Goal: Information Seeking & Learning: Compare options

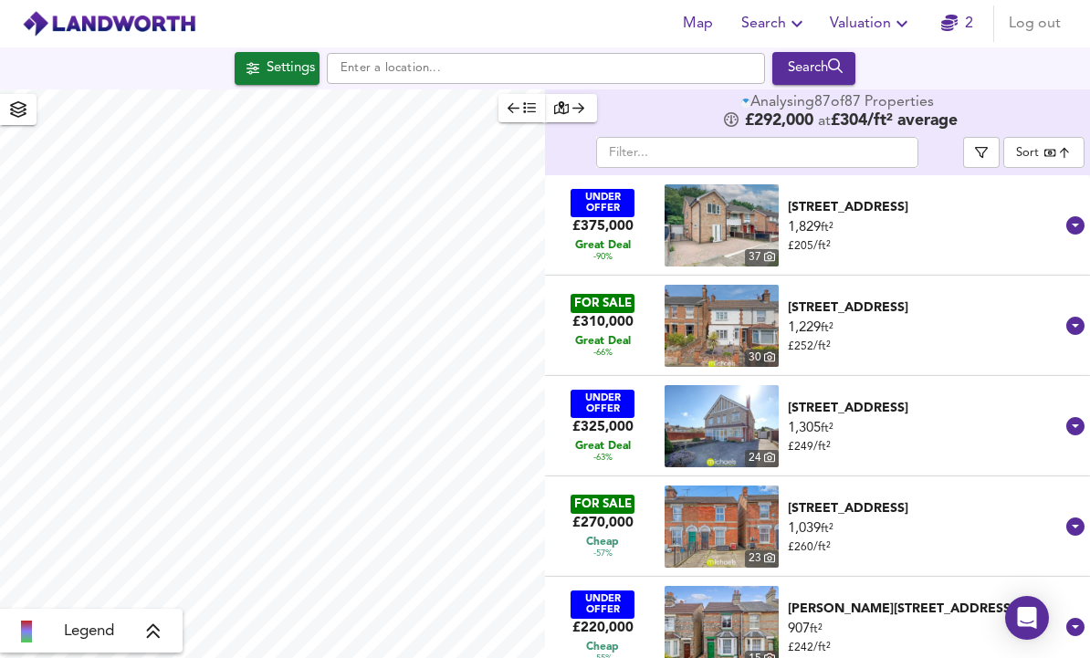
scroll to position [61, 0]
checkbox input "false"
checkbox input "true"
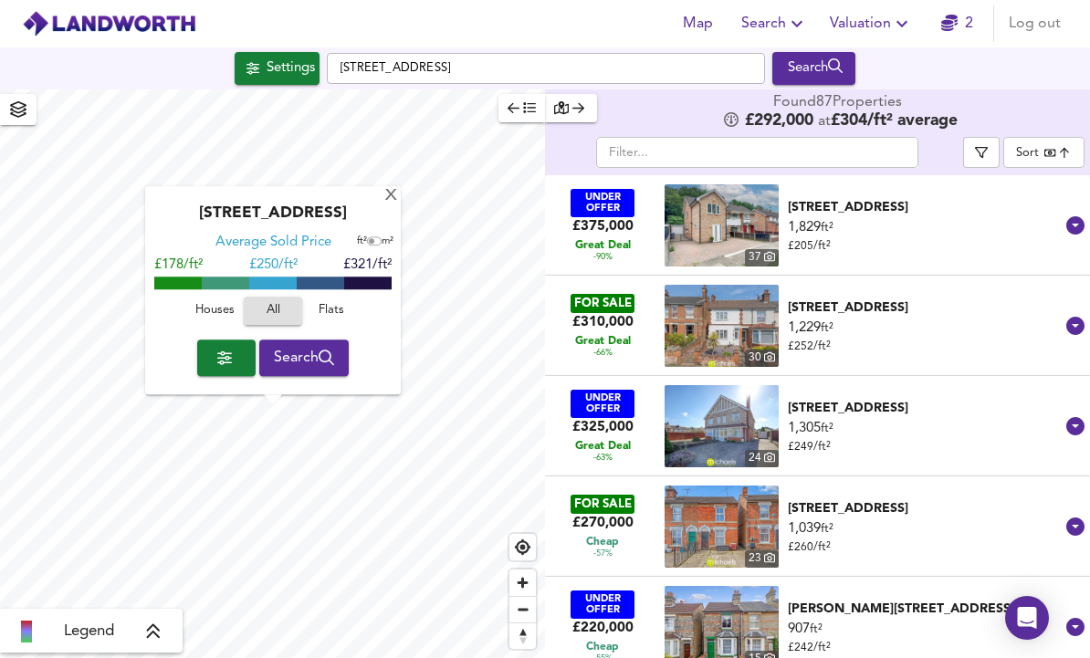
click at [973, 399] on div "[STREET_ADDRESS]" at bounding box center [925, 408] width 274 height 18
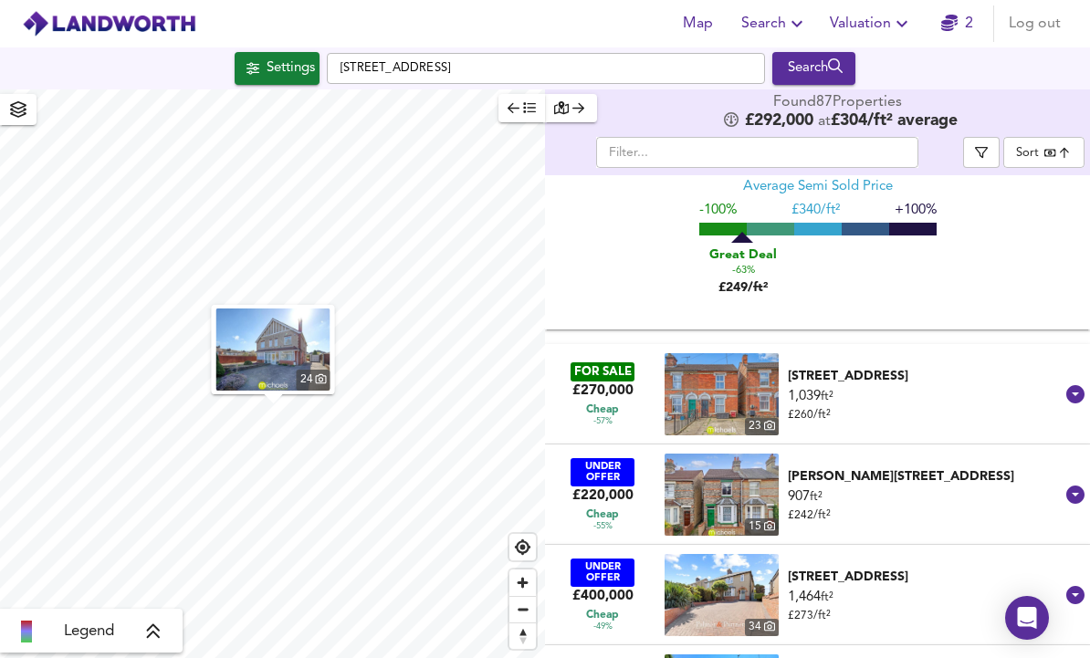
scroll to position [516, 0]
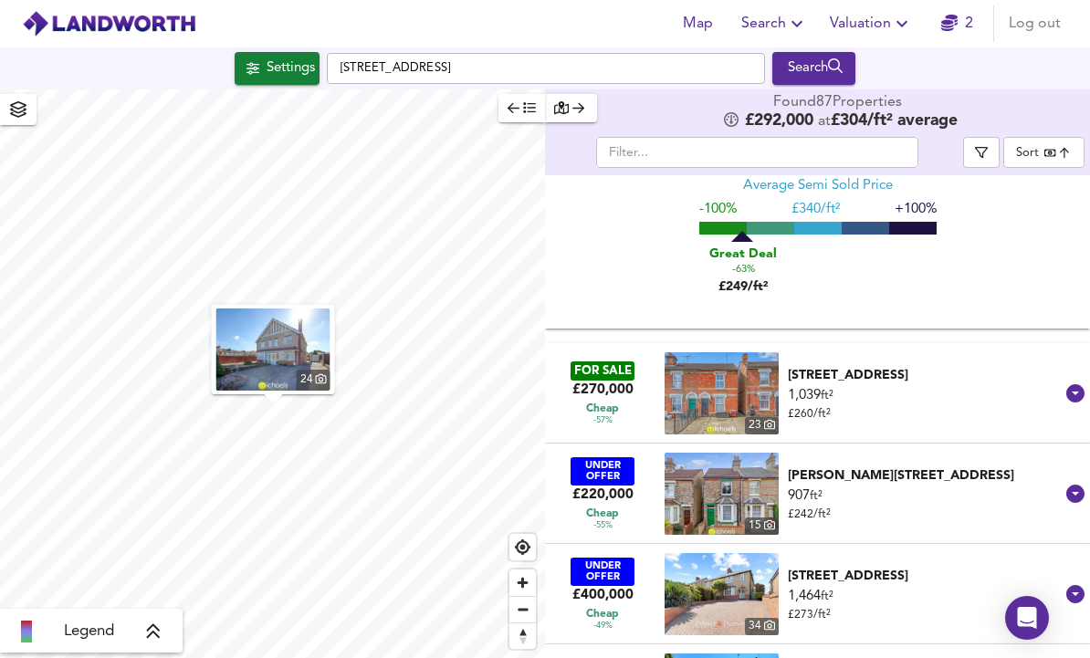
click at [967, 384] on div "[STREET_ADDRESS]" at bounding box center [925, 375] width 274 height 18
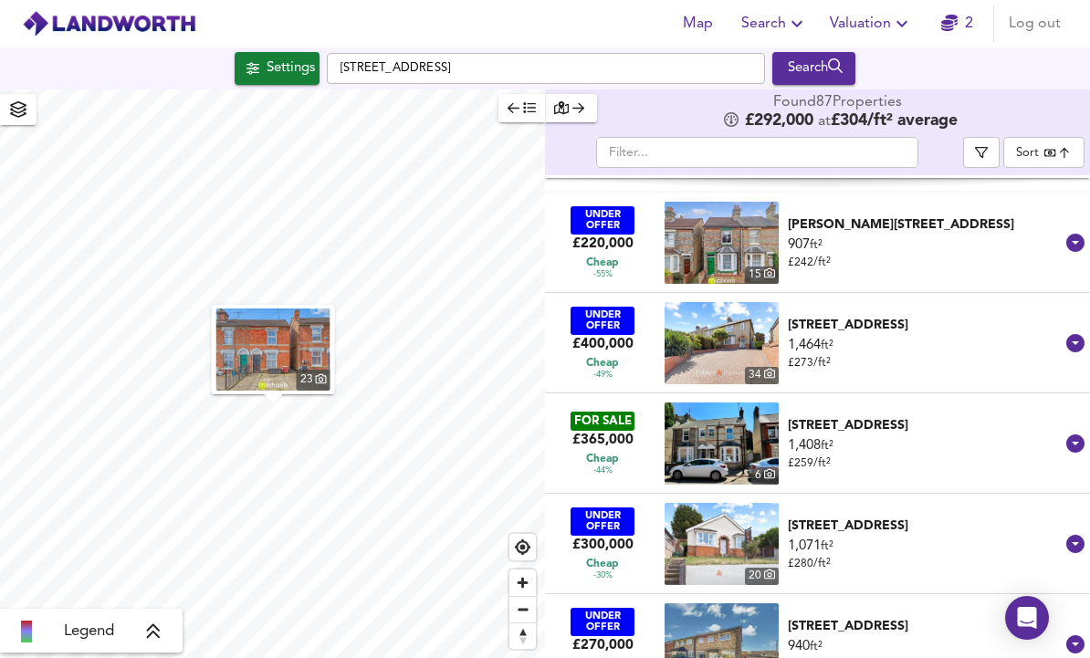
scroll to position [1136, 0]
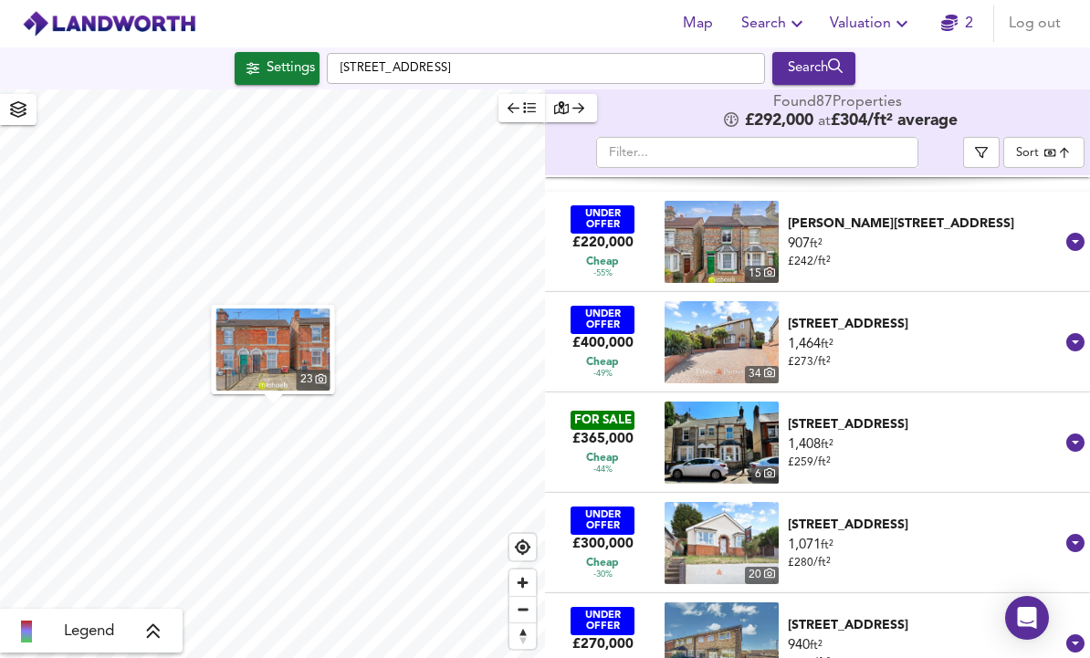
click at [964, 255] on div "907 ft² £ 242 / ft²" at bounding box center [925, 253] width 274 height 37
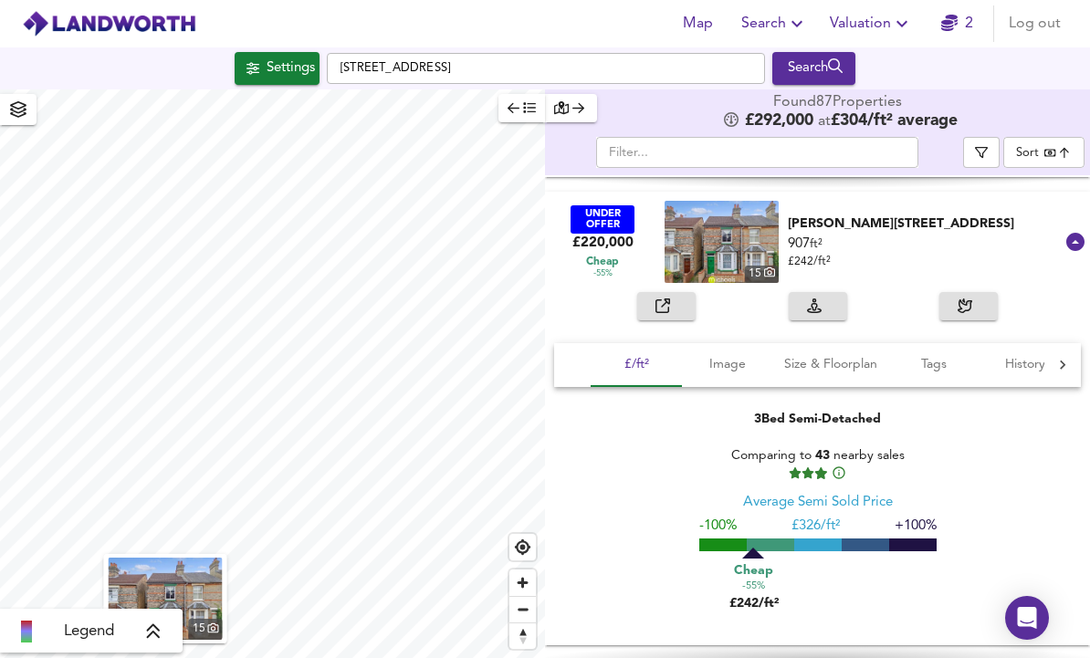
click at [888, 233] on div "[PERSON_NAME][STREET_ADDRESS]" at bounding box center [925, 224] width 274 height 18
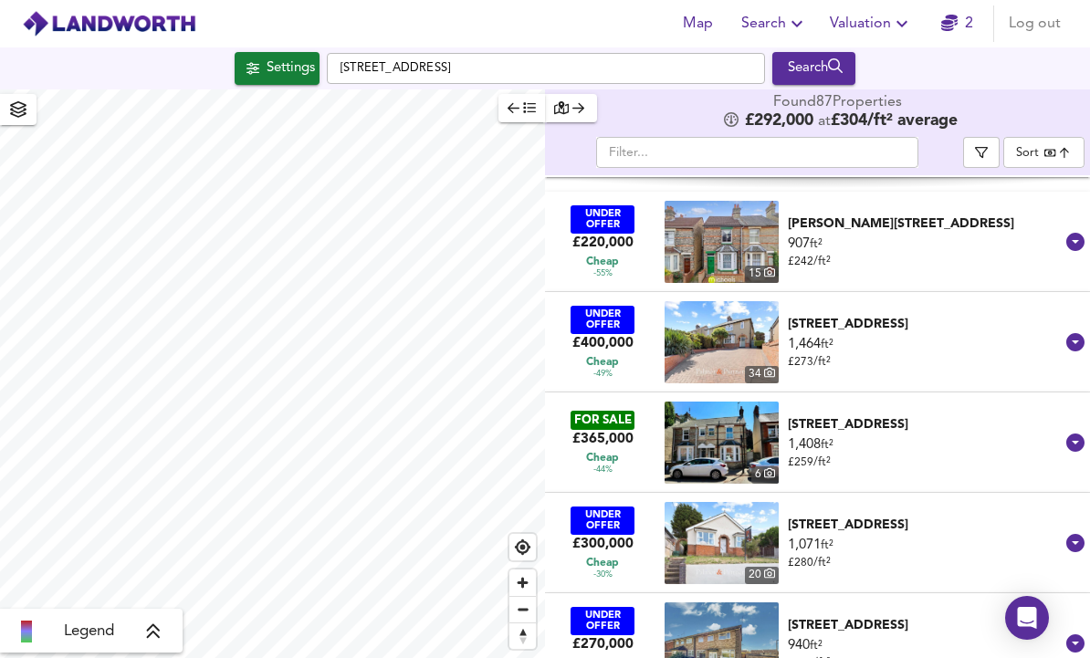
click at [897, 233] on div "[PERSON_NAME][STREET_ADDRESS]" at bounding box center [925, 224] width 274 height 18
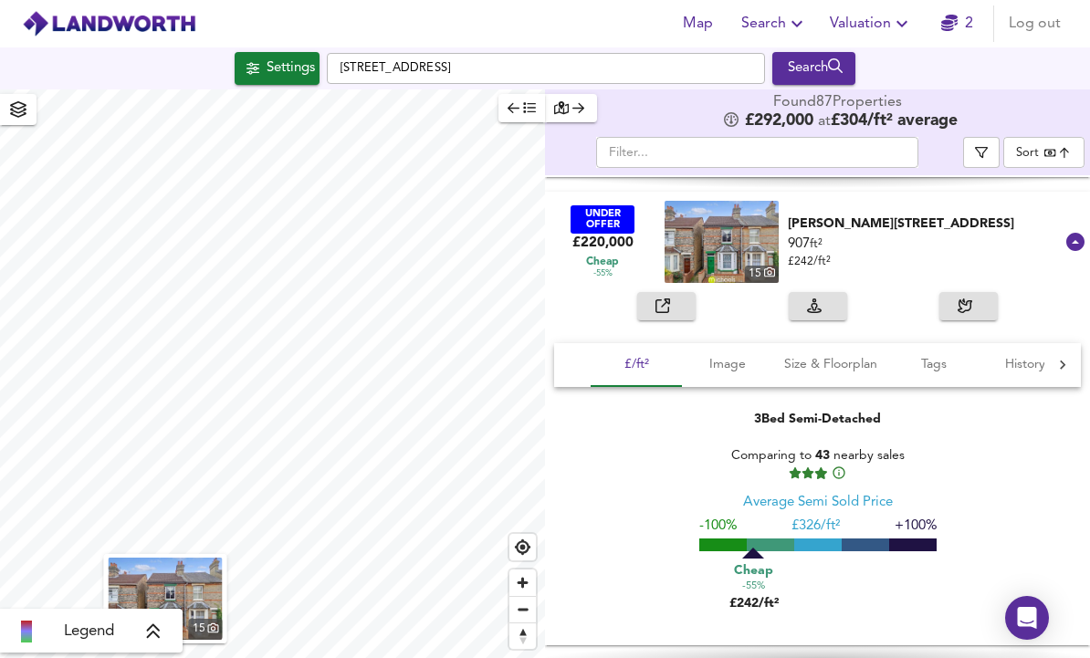
click at [911, 261] on div "907 ft² £ 242 / ft²" at bounding box center [925, 253] width 274 height 37
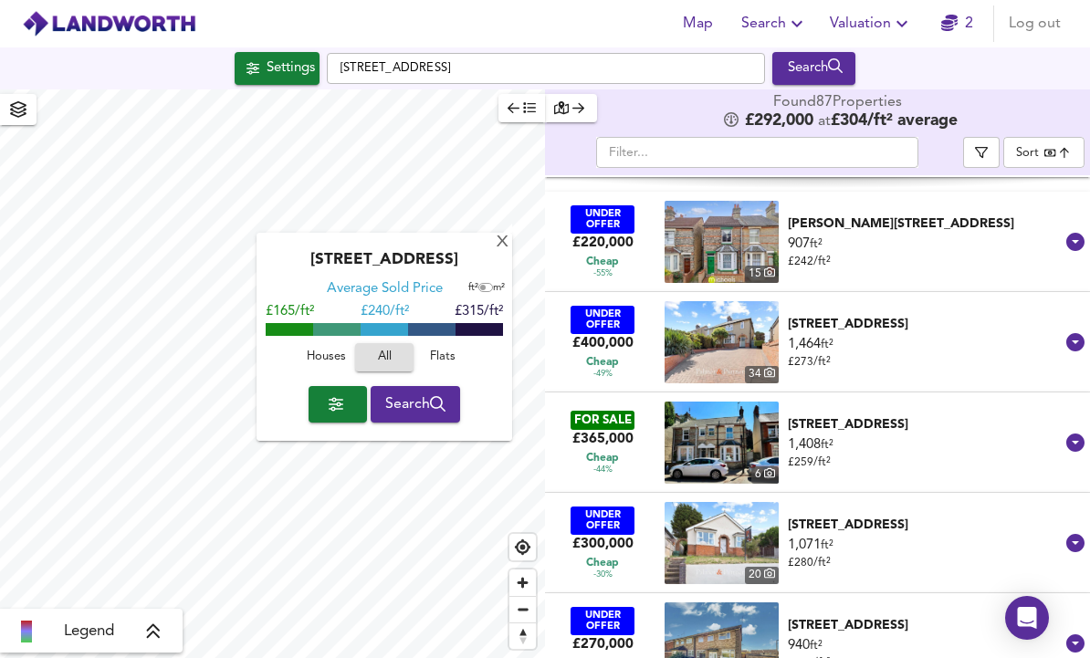
click at [500, 243] on div "X" at bounding box center [503, 243] width 16 height 17
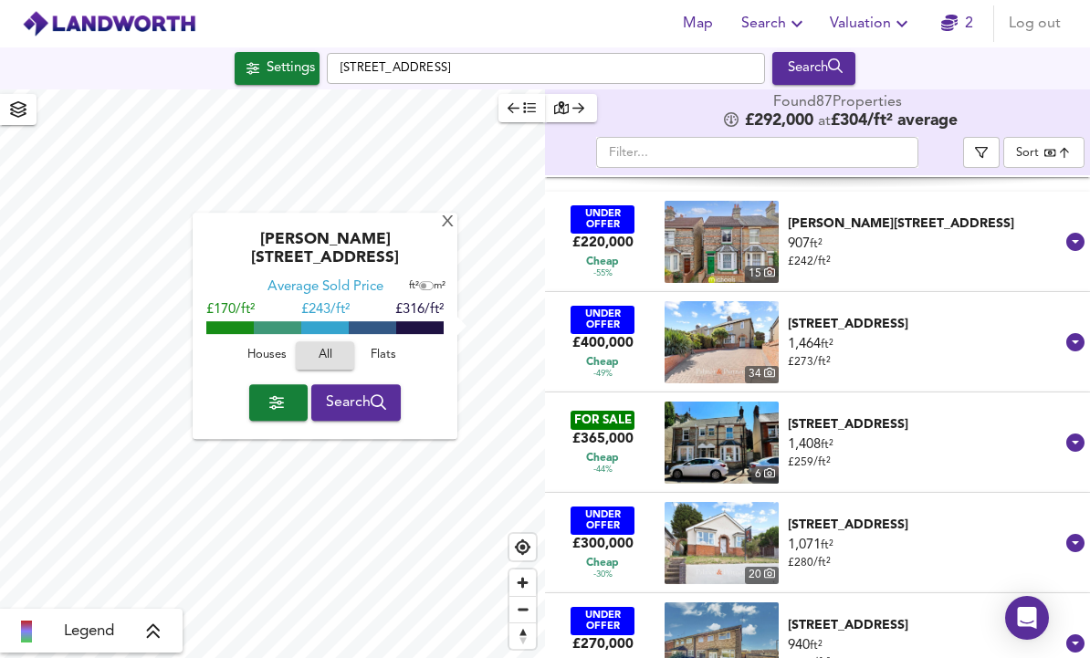
click at [446, 229] on div "X" at bounding box center [448, 223] width 16 height 17
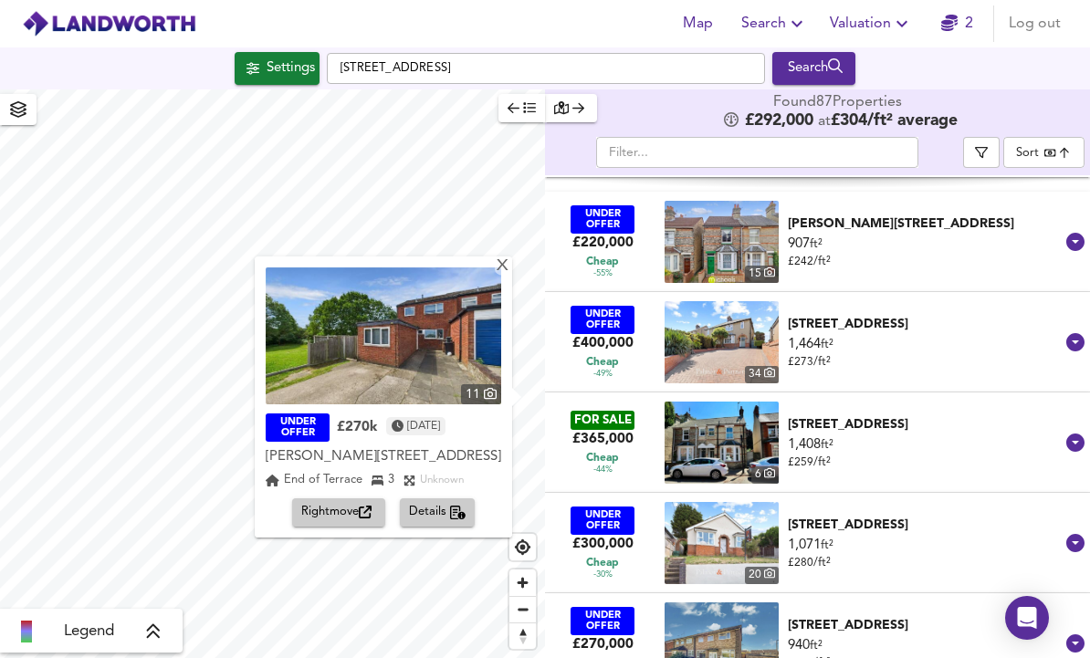
click at [499, 262] on div "X" at bounding box center [503, 266] width 16 height 17
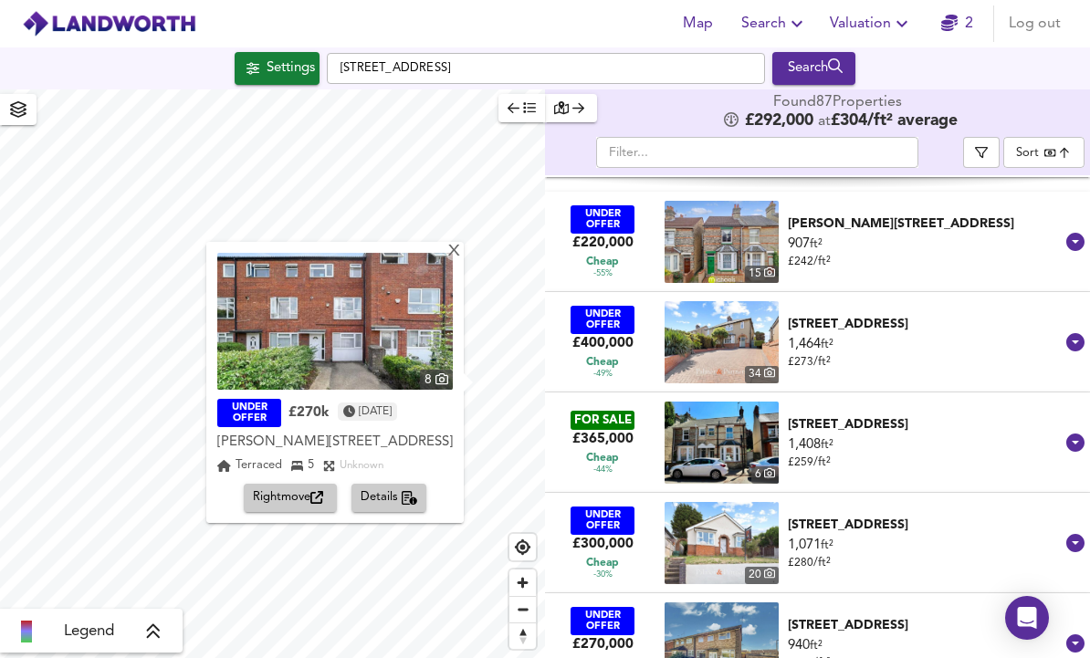
click at [253, 496] on span "Rightmove" at bounding box center [290, 497] width 75 height 21
click at [448, 259] on div "X" at bounding box center [454, 252] width 16 height 17
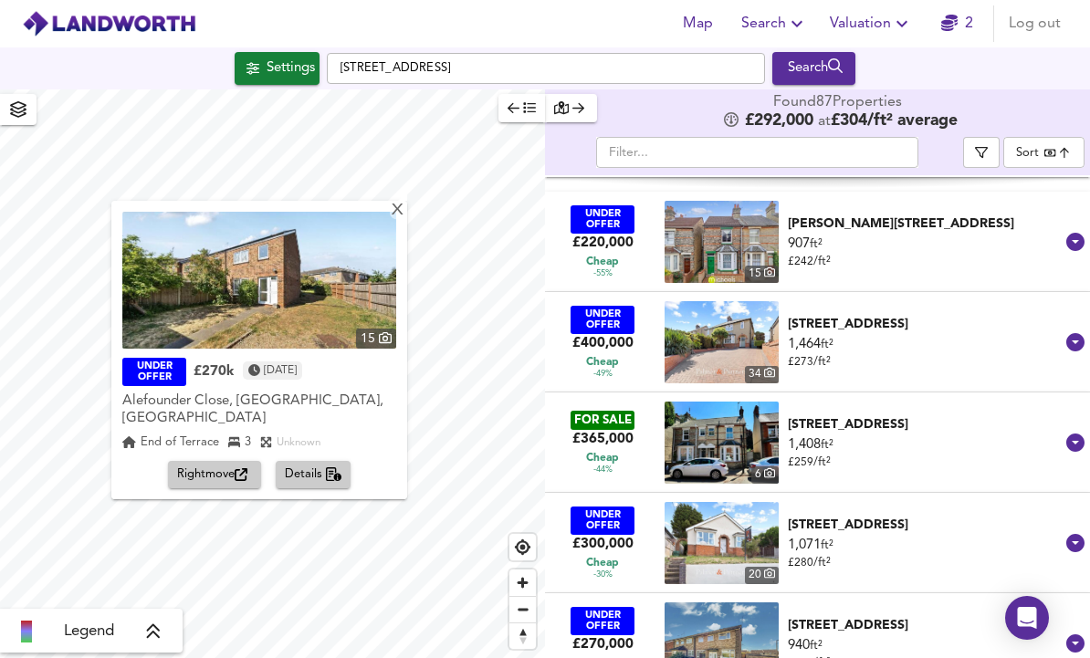
click at [388, 214] on img at bounding box center [259, 280] width 274 height 137
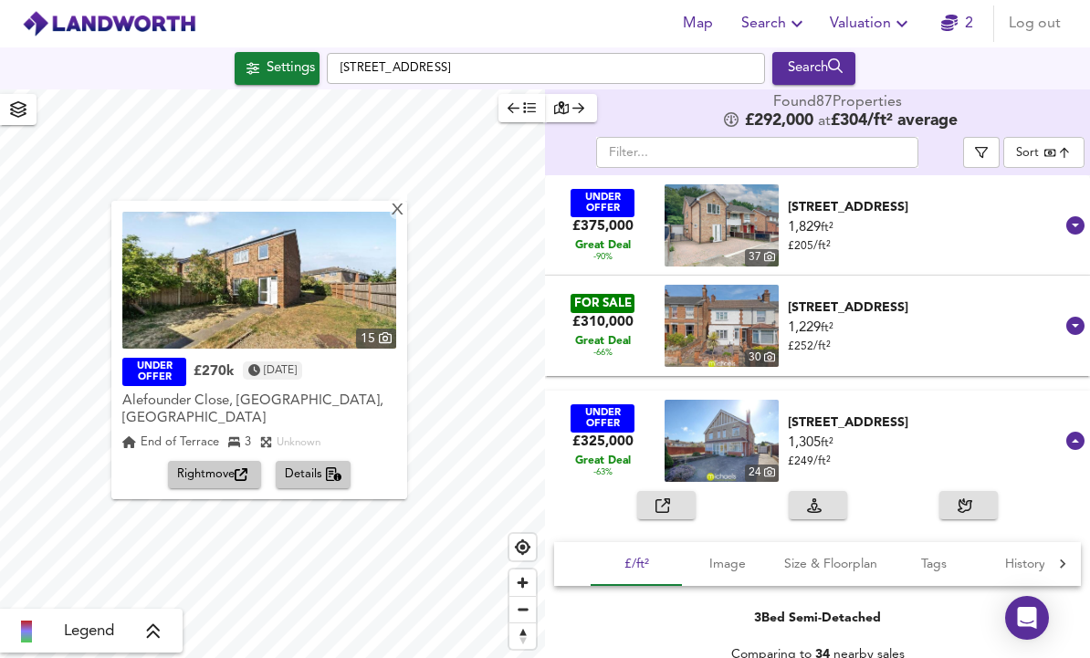
scroll to position [0, 0]
click at [947, 204] on div "[STREET_ADDRESS]" at bounding box center [925, 207] width 274 height 18
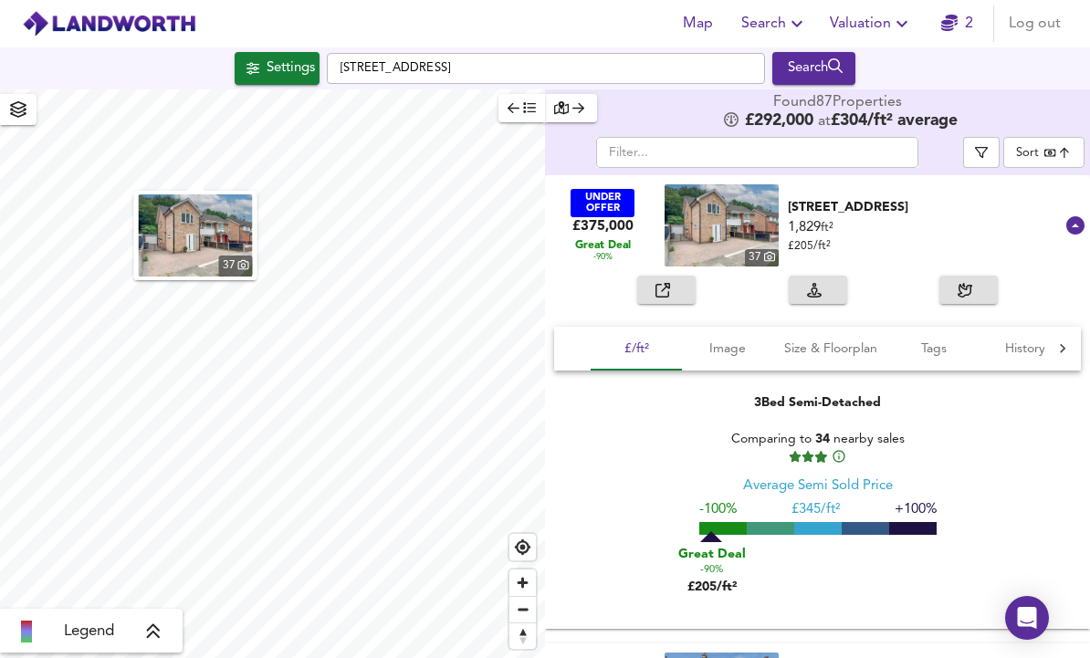
click at [981, 240] on div "1,829 ft² £ 205 / ft²" at bounding box center [925, 236] width 274 height 37
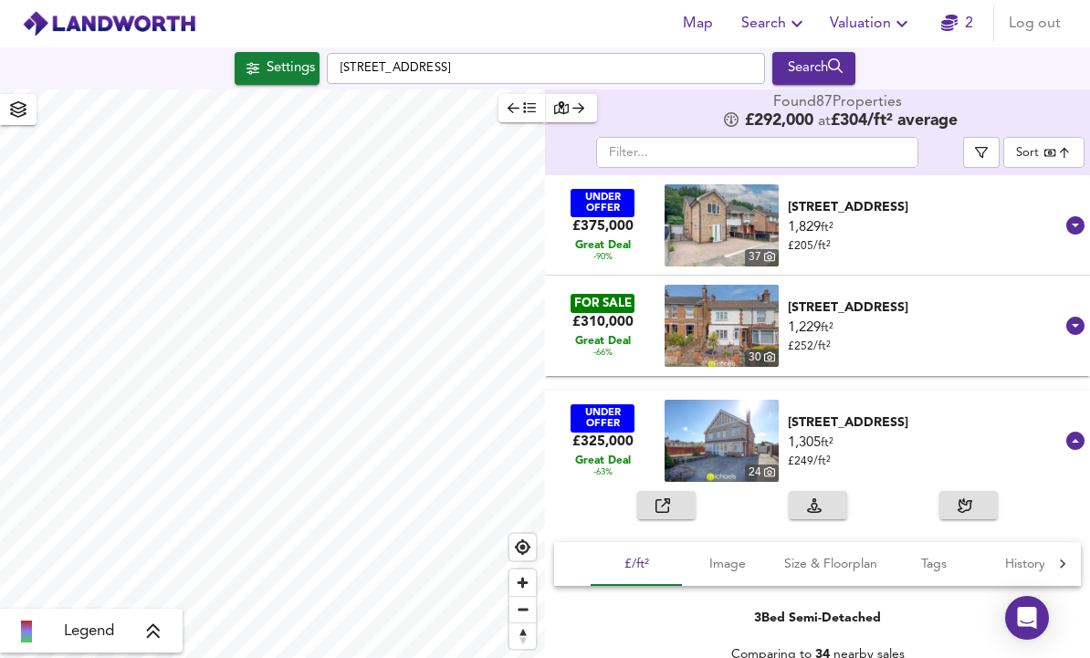
click at [1056, 154] on body "Map Search Valuation 2 Log out Settings Elmstead Road, CO4 3AA Search Legend Fo…" at bounding box center [545, 329] width 1090 height 658
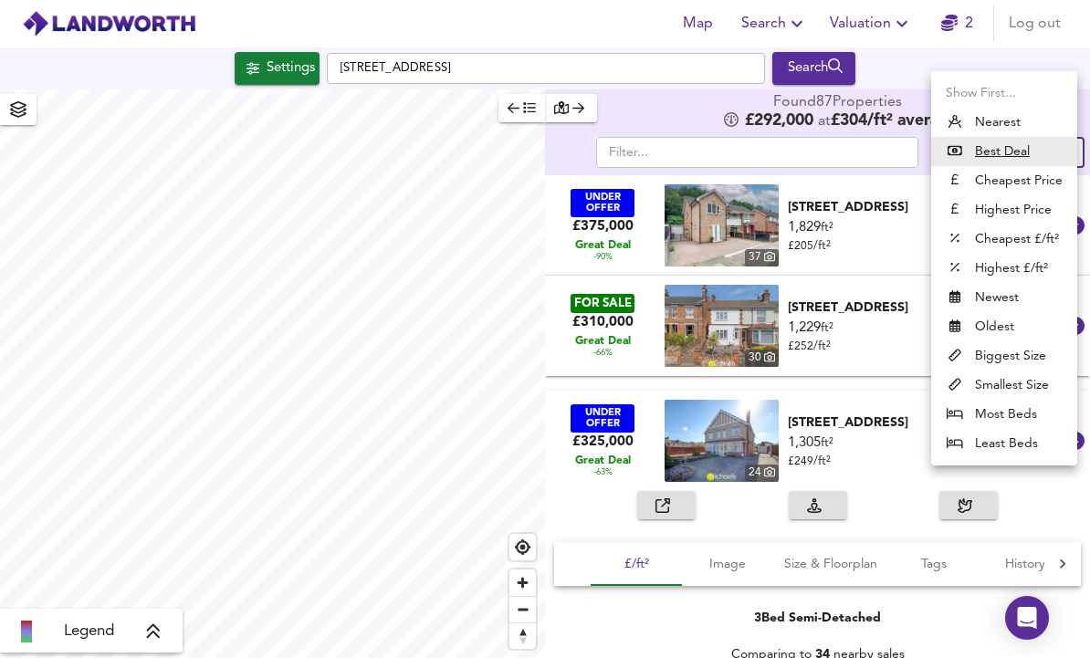
click at [1056, 240] on li "Cheapest £/ft²" at bounding box center [1004, 239] width 146 height 29
type input "lowppsf"
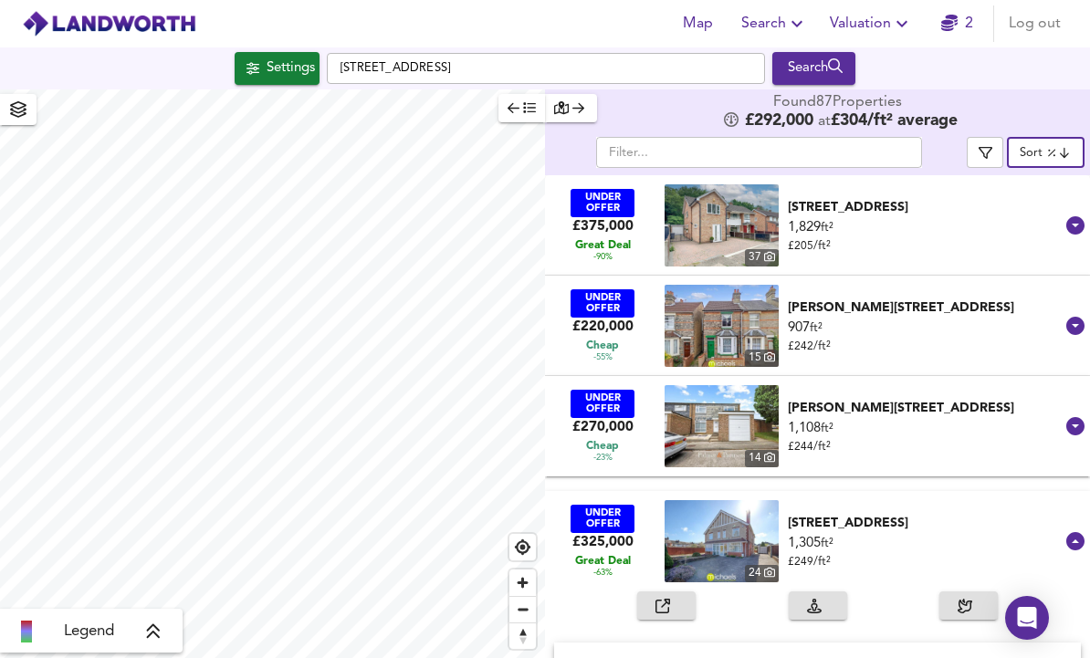
click at [945, 317] on div "[PERSON_NAME][STREET_ADDRESS]" at bounding box center [925, 307] width 274 height 18
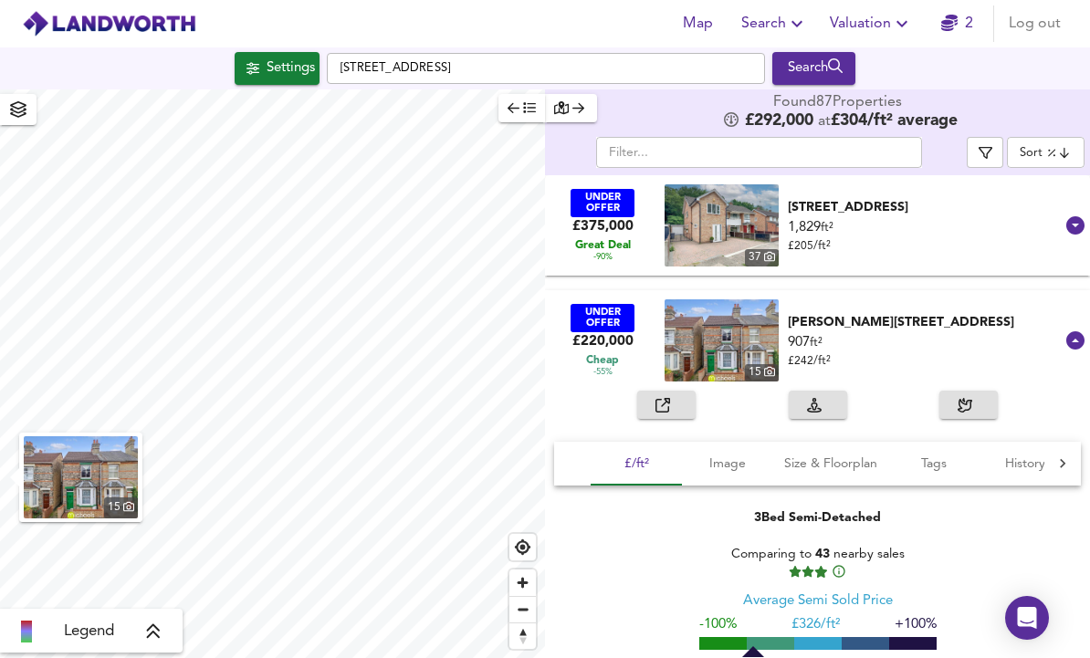
click at [953, 331] on div "[PERSON_NAME][STREET_ADDRESS]" at bounding box center [925, 322] width 274 height 18
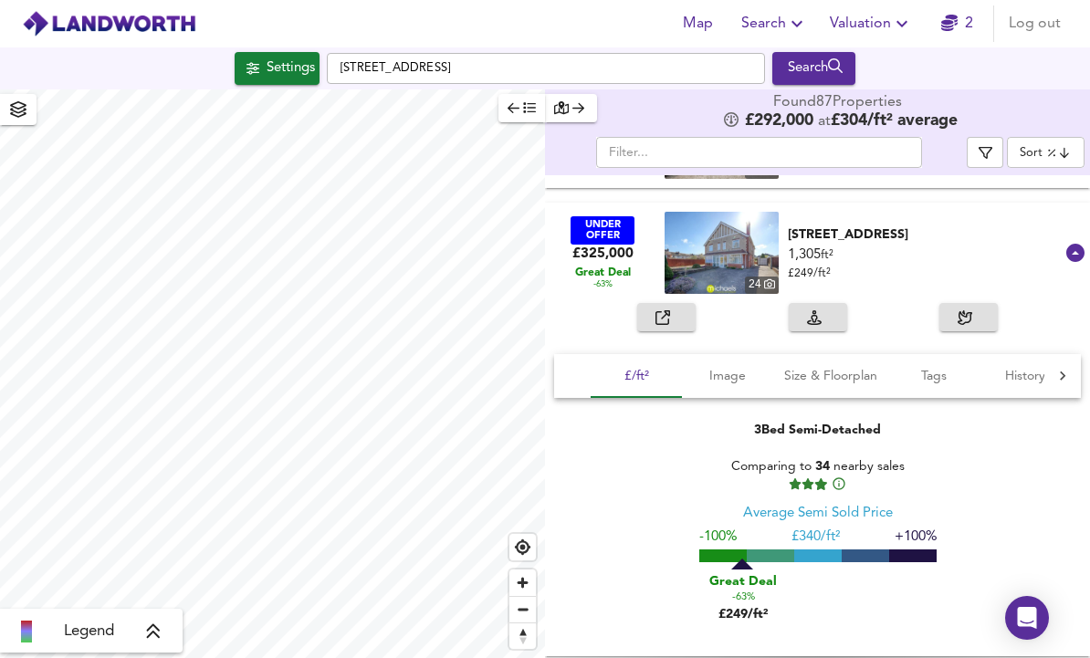
scroll to position [289, 0]
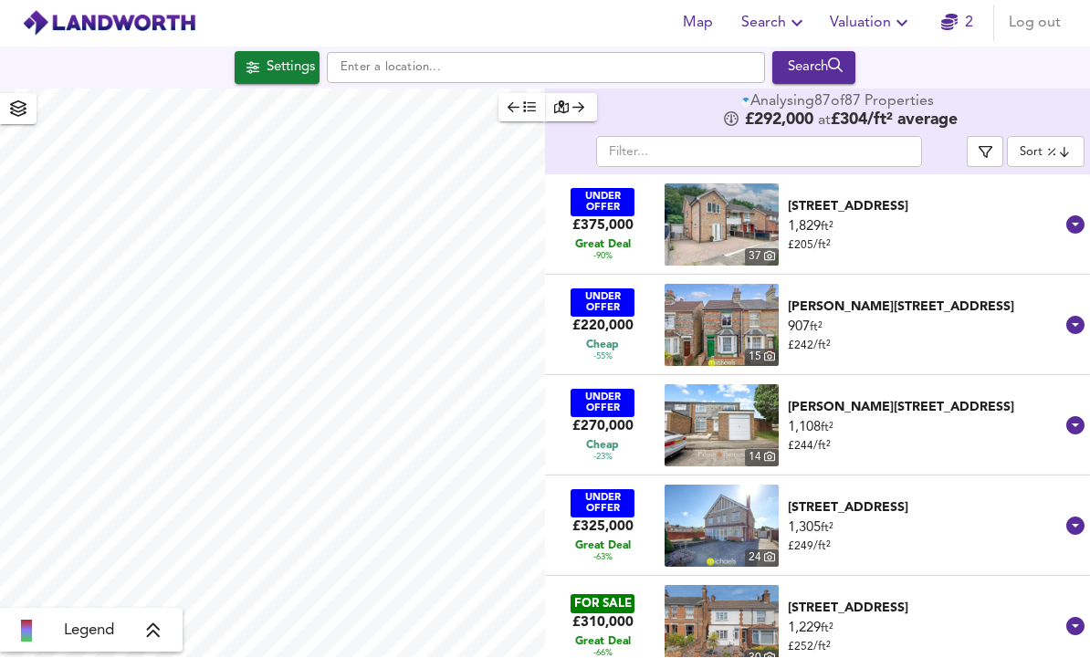
scroll to position [62, 0]
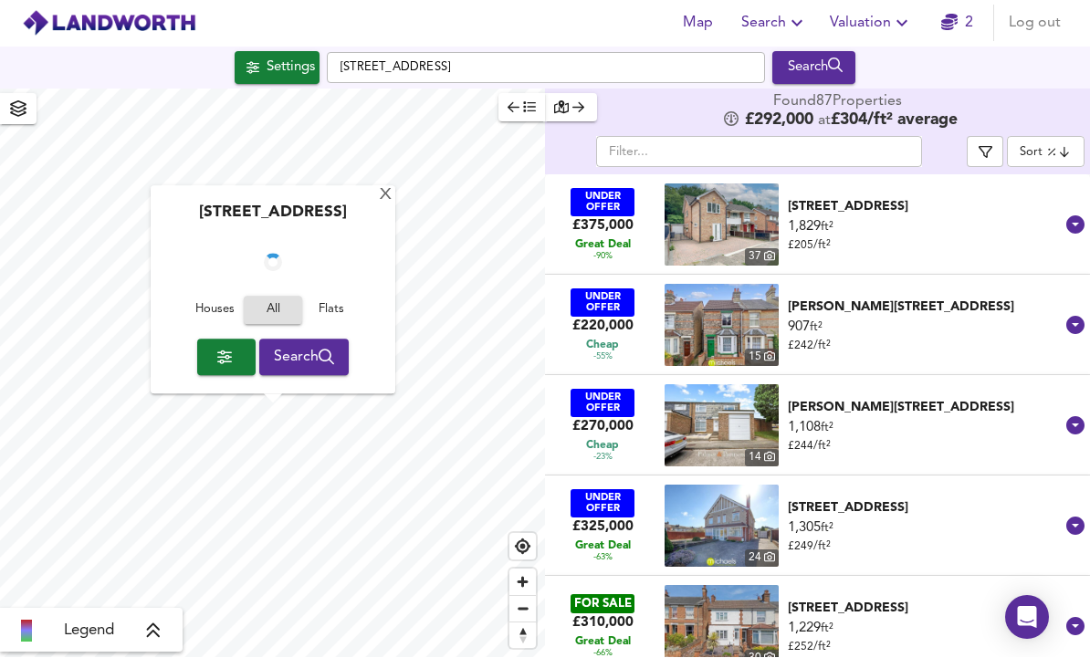
checkbox input "false"
checkbox input "true"
